Goal: Task Accomplishment & Management: Manage account settings

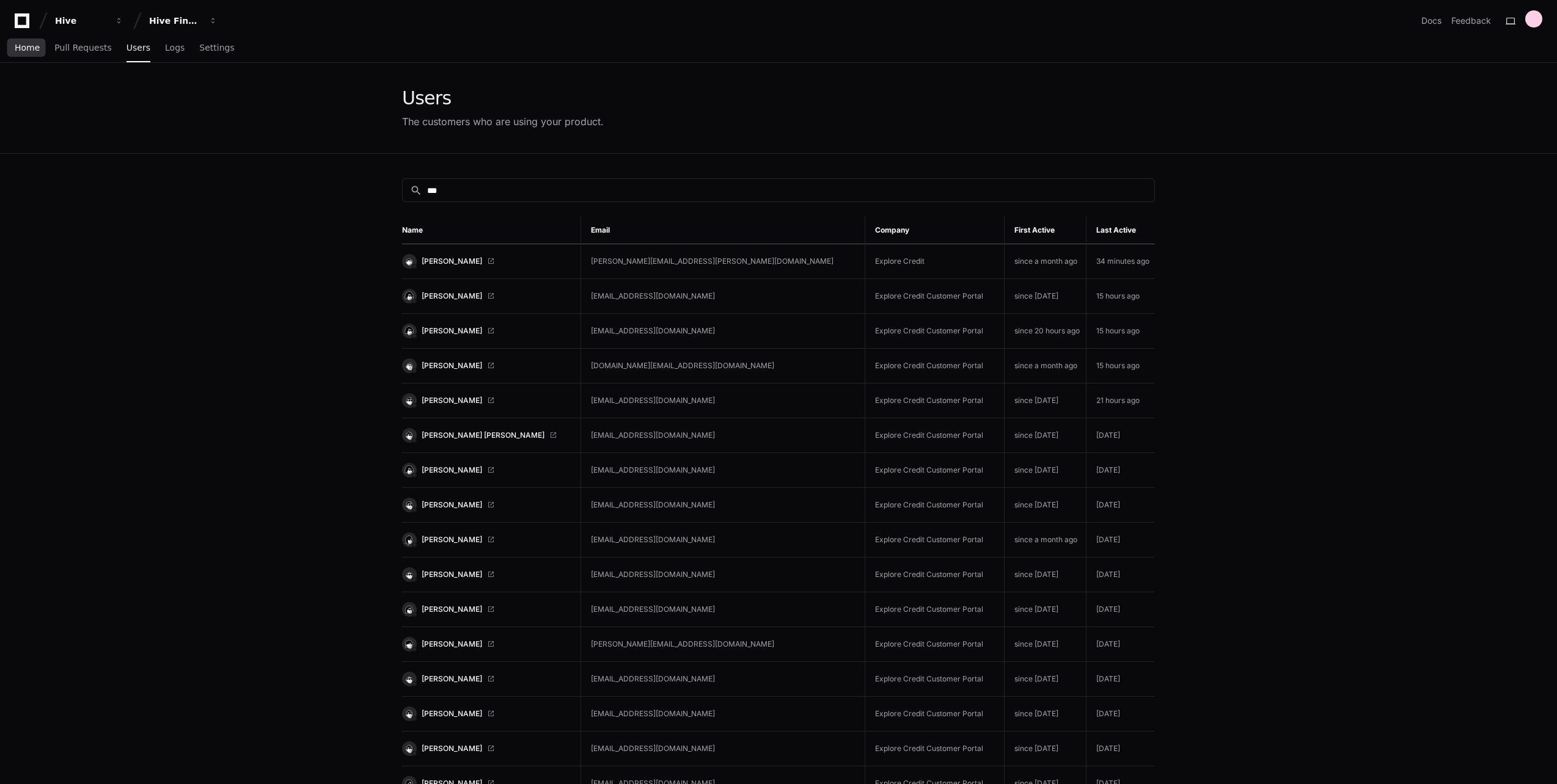
click at [22, 44] on span "Home" at bounding box center [27, 47] width 25 height 7
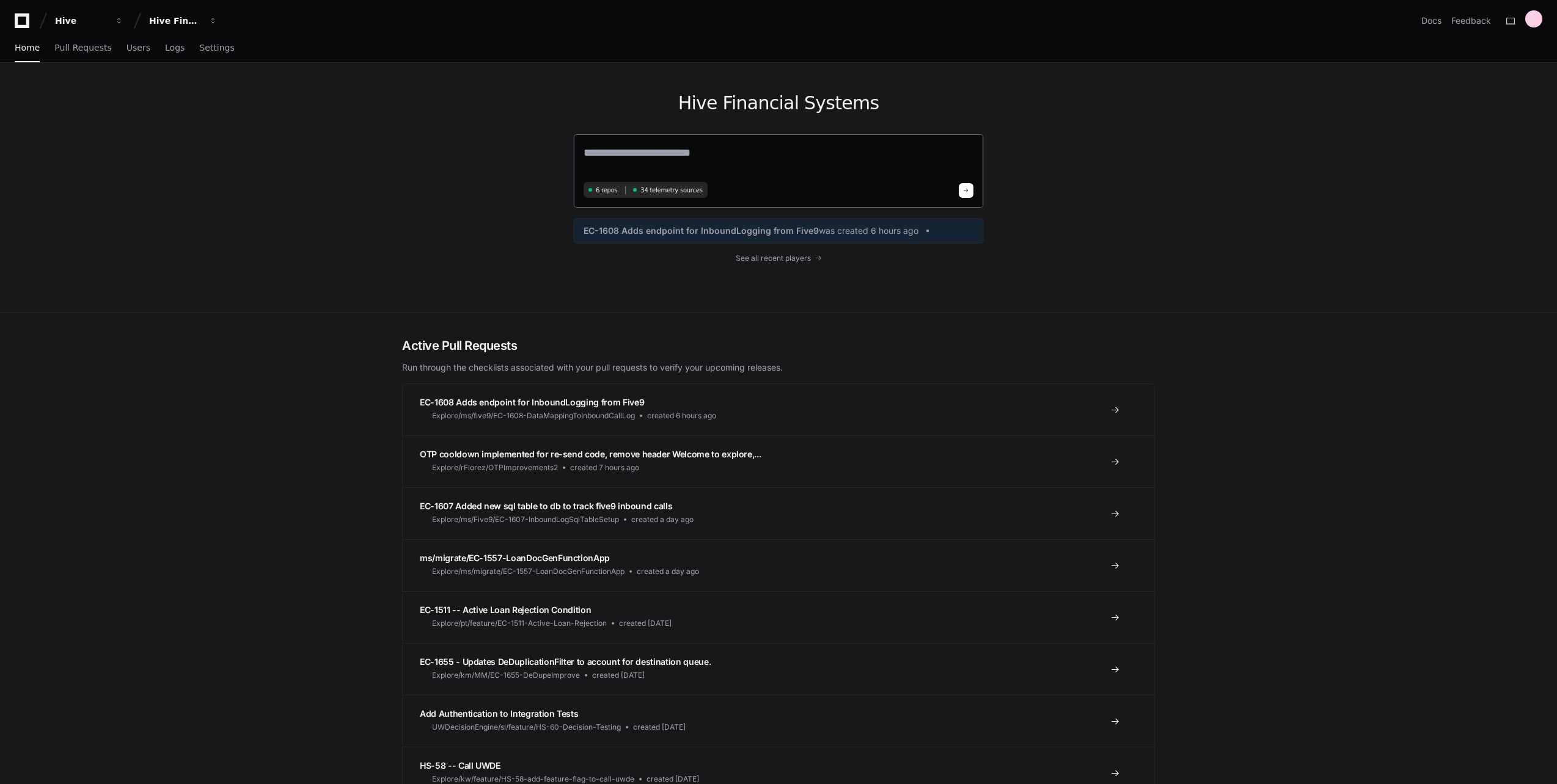
click at [664, 158] on textarea at bounding box center [778, 161] width 390 height 34
type textarea "**********"
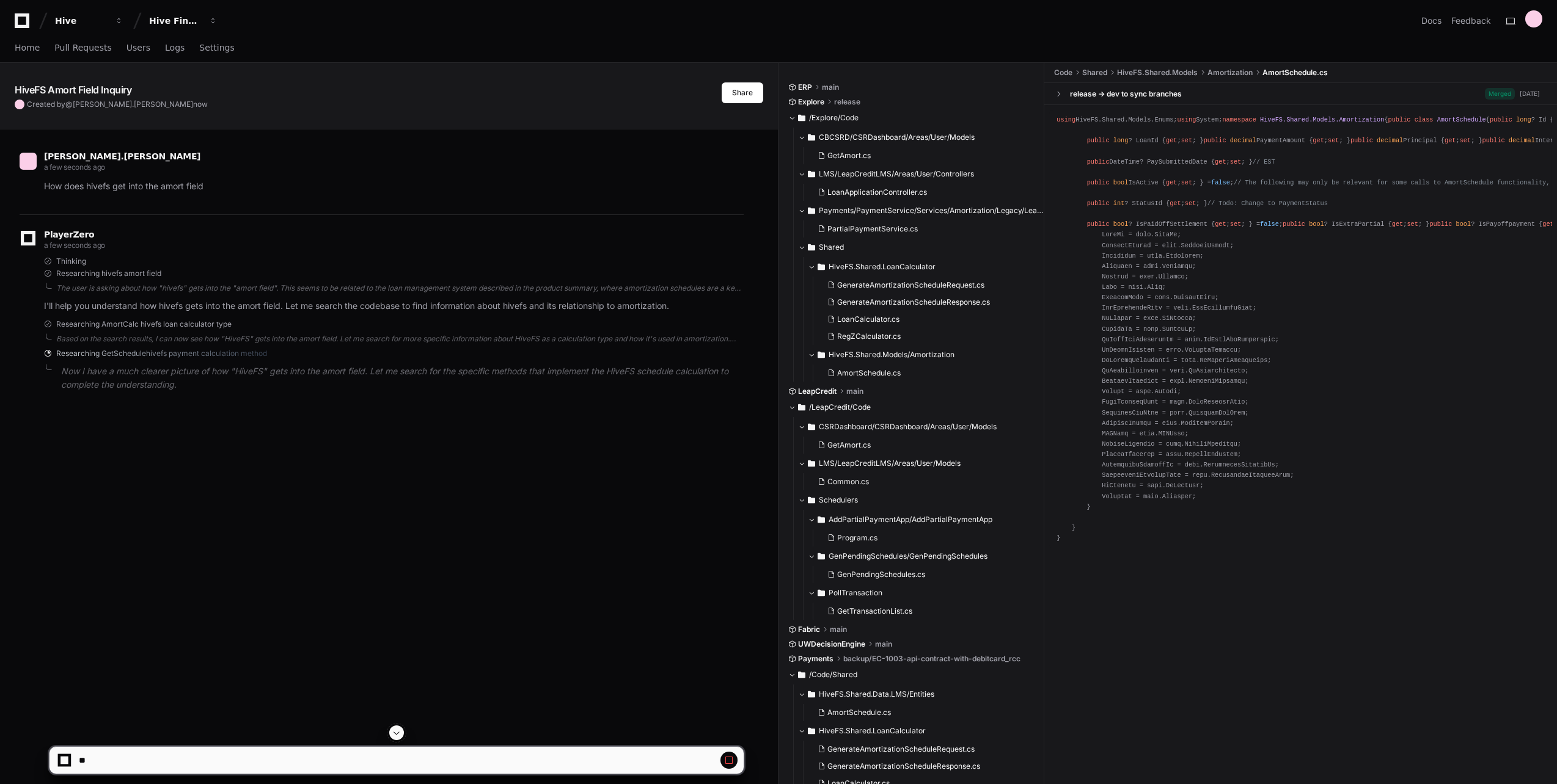
drag, startPoint x: 292, startPoint y: 62, endPoint x: 267, endPoint y: 65, distance: 25.2
click at [292, 62] on div "Home Pull Requests Users Logs Settings" at bounding box center [778, 48] width 1528 height 28
click at [127, 47] on span "Users" at bounding box center [139, 47] width 24 height 7
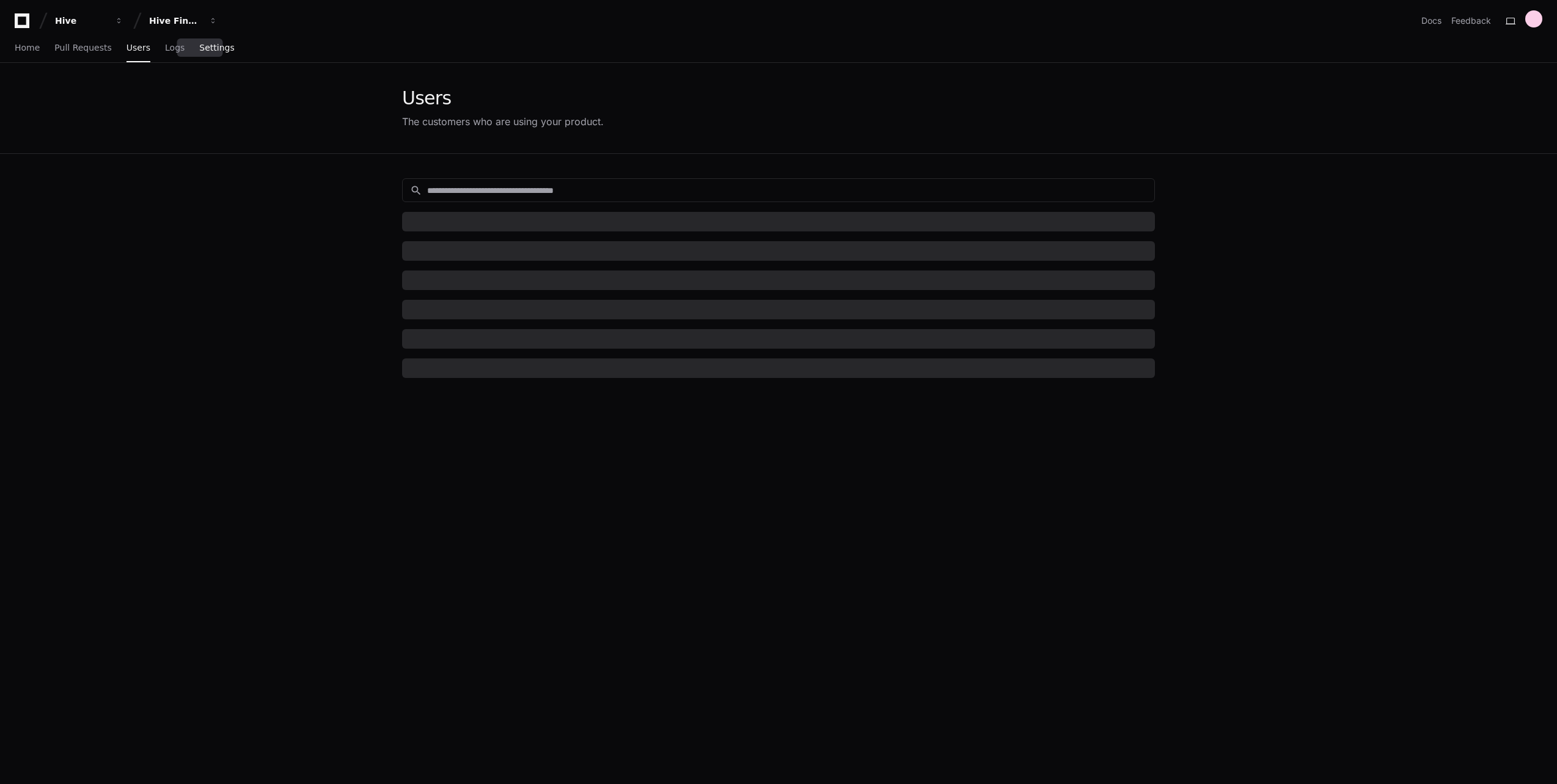
click at [199, 51] on span "Settings" at bounding box center [217, 47] width 35 height 7
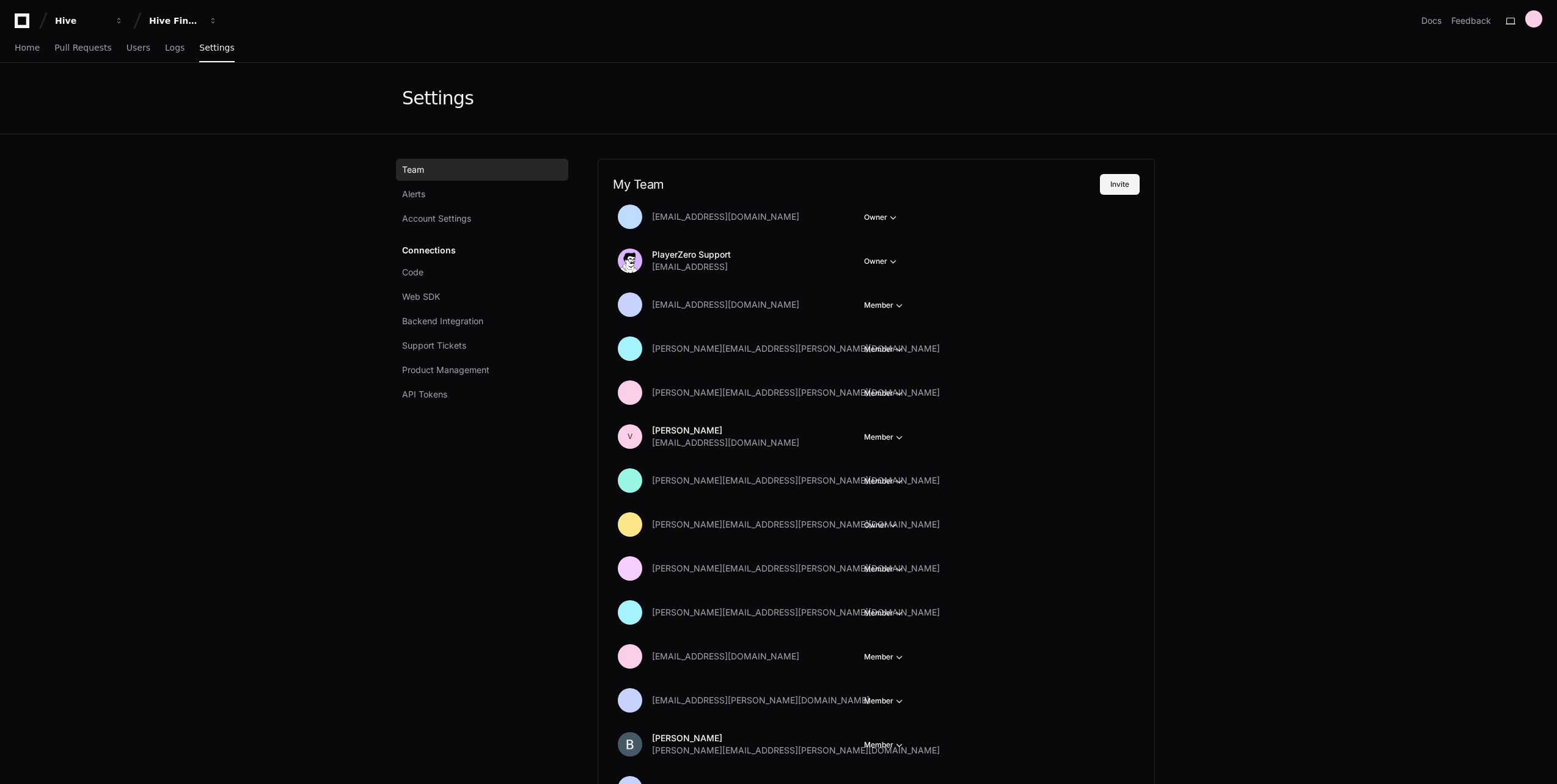
click at [1120, 183] on button "Invite" at bounding box center [1120, 185] width 40 height 21
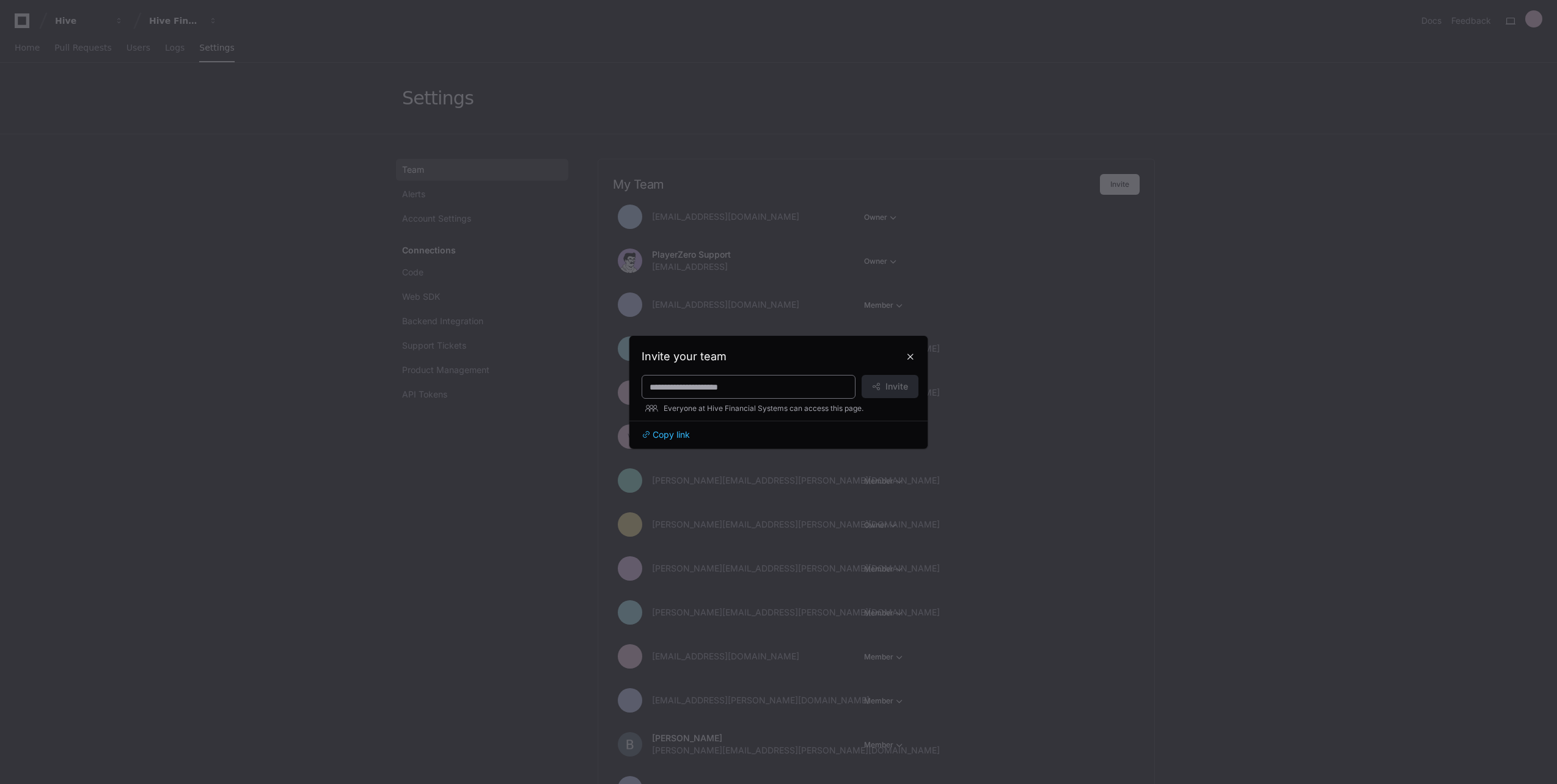
click at [814, 390] on input at bounding box center [748, 387] width 198 height 12
type input "**********"
click at [876, 389] on span at bounding box center [876, 386] width 9 height 9
